Goal: Transaction & Acquisition: Purchase product/service

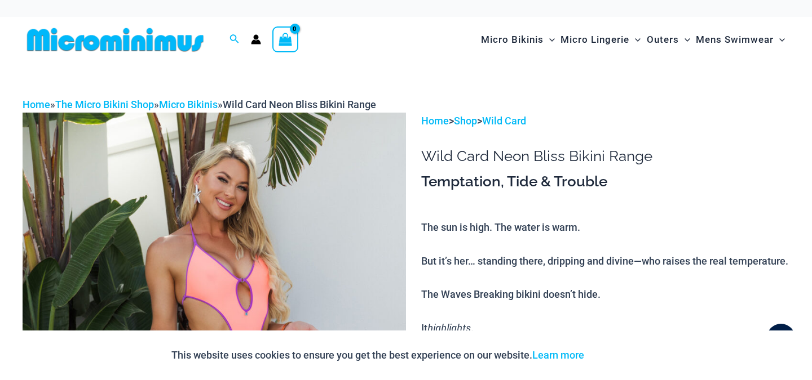
click at [150, 36] on img at bounding box center [115, 39] width 185 height 25
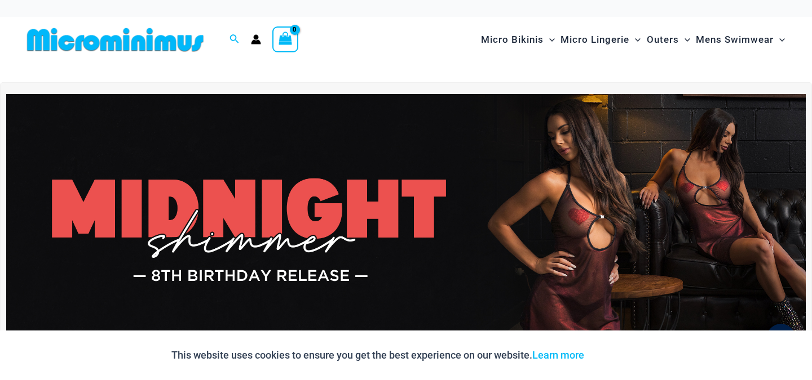
click at [156, 37] on img at bounding box center [115, 39] width 185 height 25
